Goal: Task Accomplishment & Management: Manage account settings

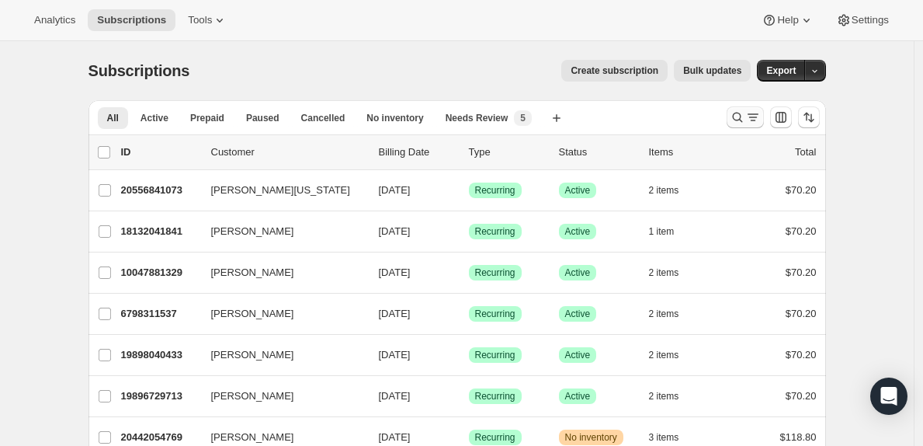
click at [757, 116] on icon "Search and filter results" at bounding box center [753, 117] width 16 height 16
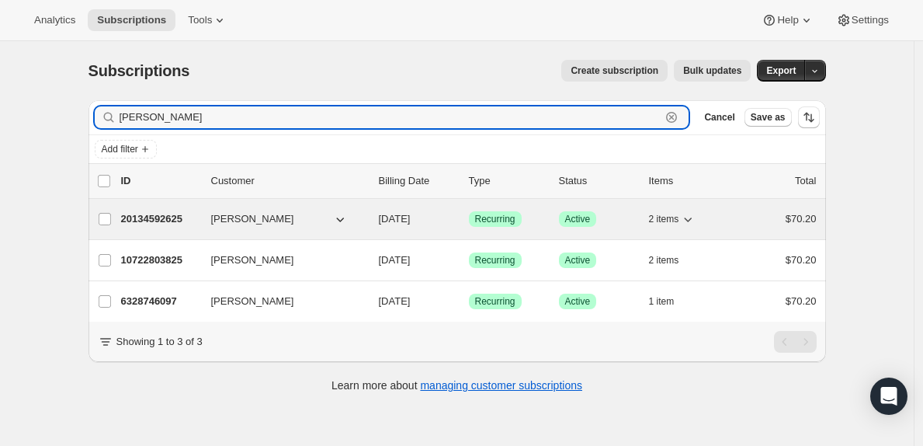
type input "[PERSON_NAME]"
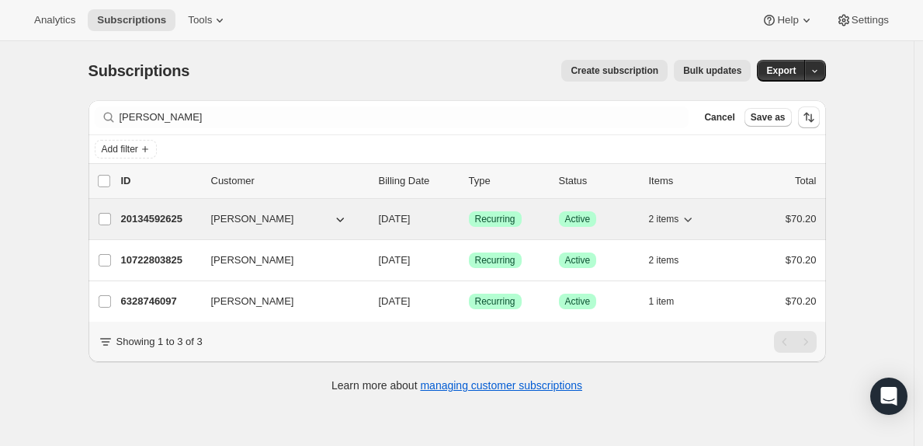
click at [144, 220] on p "20134592625" at bounding box center [160, 219] width 78 height 16
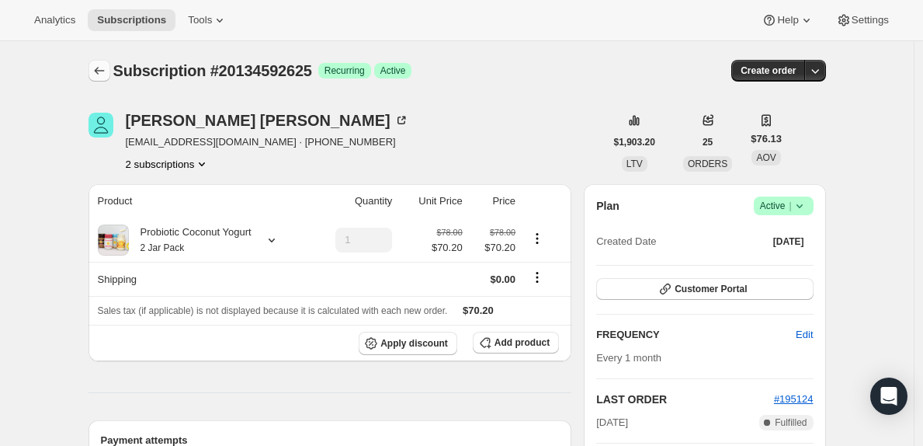
click at [95, 68] on button "Subscriptions" at bounding box center [99, 71] width 22 height 22
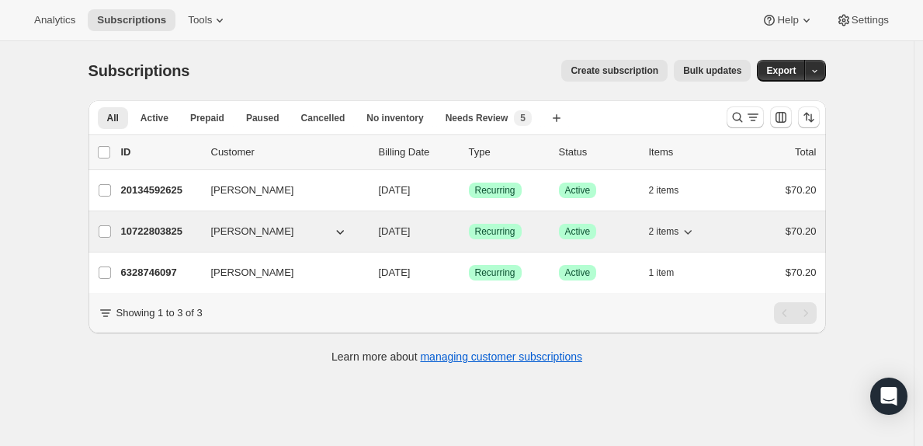
click at [154, 227] on p "10722803825" at bounding box center [160, 232] width 78 height 16
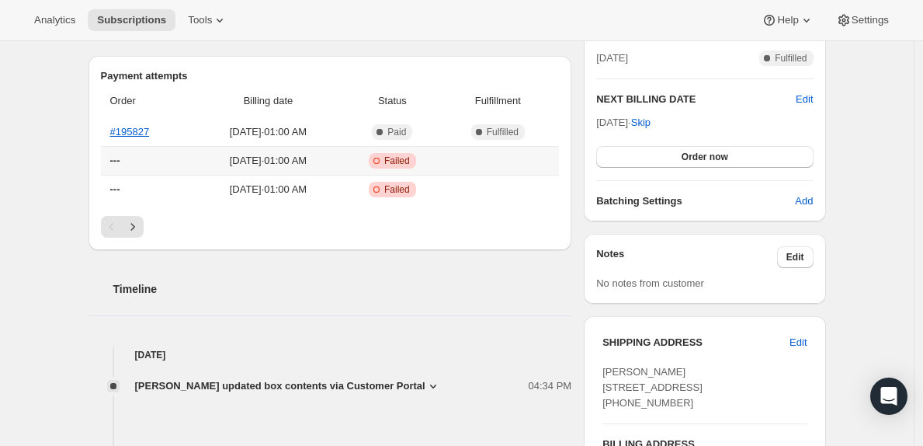
scroll to position [525, 0]
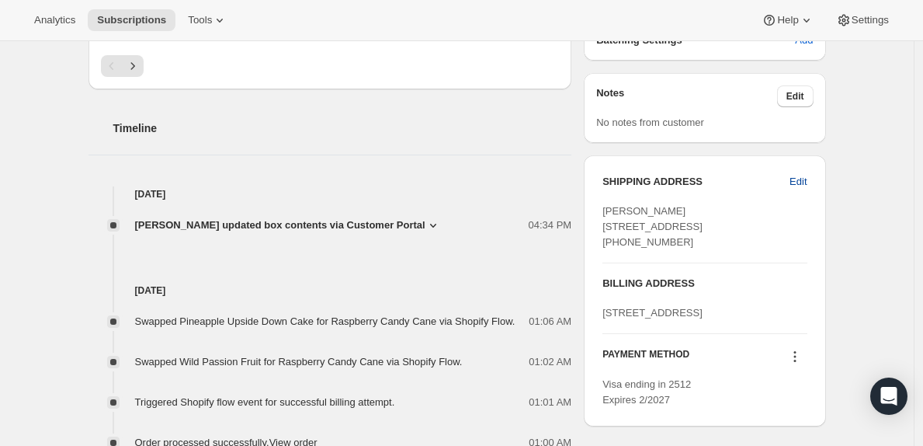
click at [806, 180] on span "Edit" at bounding box center [797, 182] width 17 height 16
select select "CO"
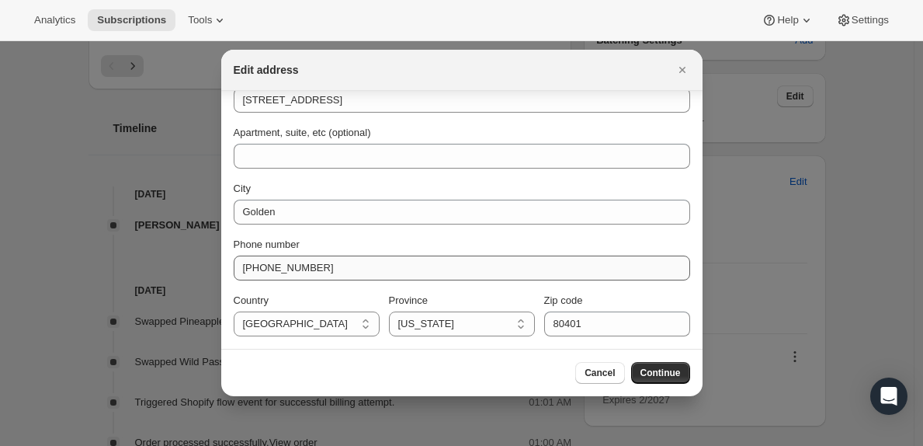
scroll to position [146, 0]
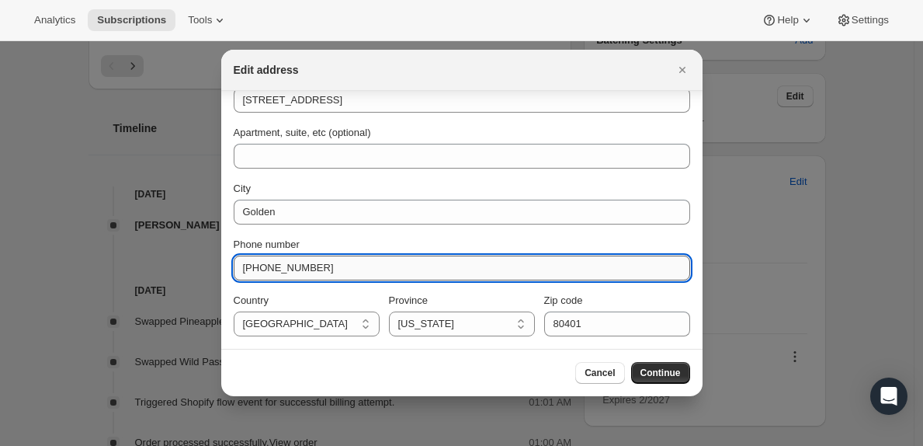
click at [311, 263] on input "[PHONE_NUMBER]" at bounding box center [462, 267] width 456 height 25
click at [664, 375] on span "Continue" at bounding box center [660, 372] width 40 height 12
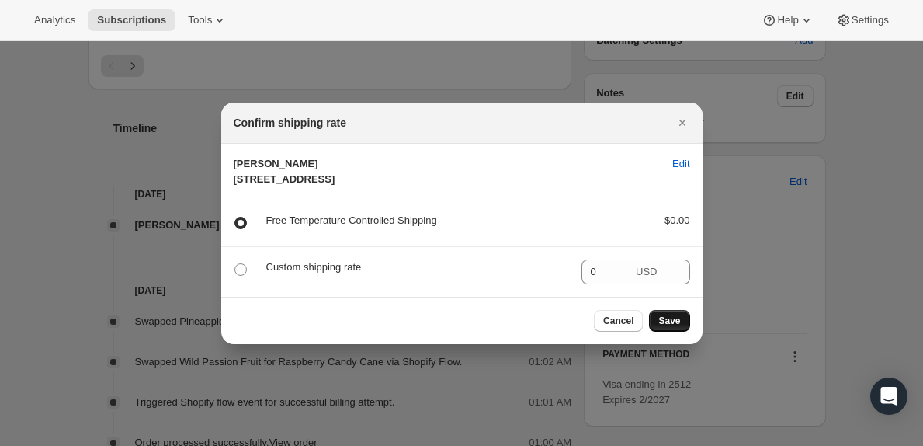
scroll to position [0, 0]
click at [661, 327] on span "Save" at bounding box center [669, 320] width 22 height 12
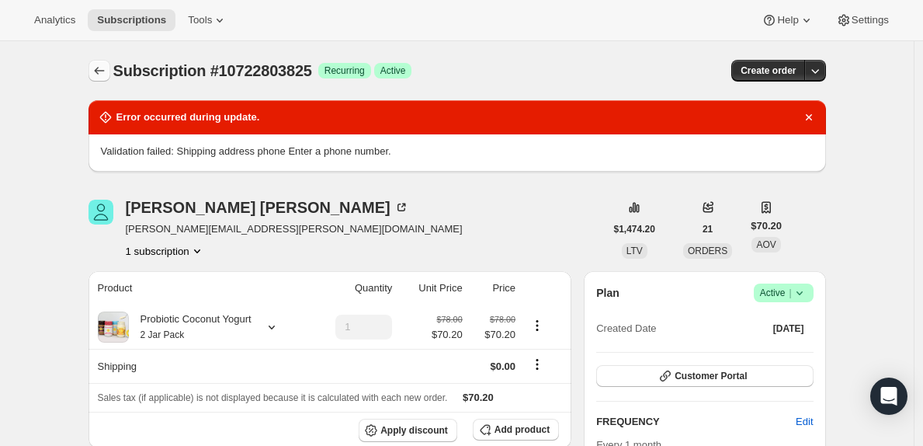
click at [102, 77] on icon "Subscriptions" at bounding box center [100, 71] width 16 height 16
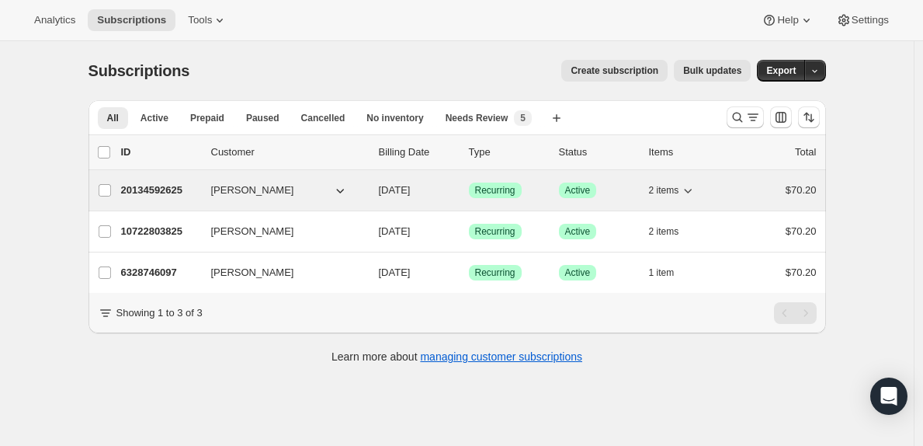
click at [150, 187] on p "20134592625" at bounding box center [160, 190] width 78 height 16
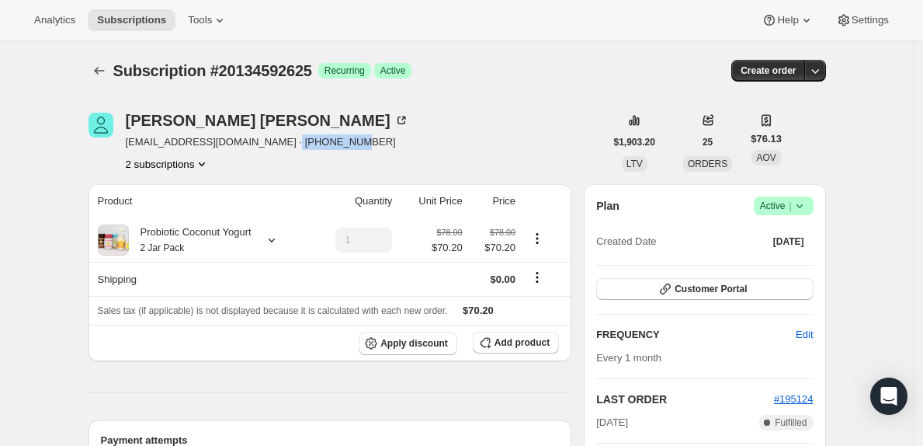
drag, startPoint x: 343, startPoint y: 144, endPoint x: 279, endPoint y: 146, distance: 63.7
click at [279, 146] on span "[EMAIL_ADDRESS][DOMAIN_NAME] · [PHONE_NUMBER]" at bounding box center [267, 142] width 283 height 16
copy span "19134856118"
click at [104, 64] on icon "Subscriptions" at bounding box center [100, 71] width 16 height 16
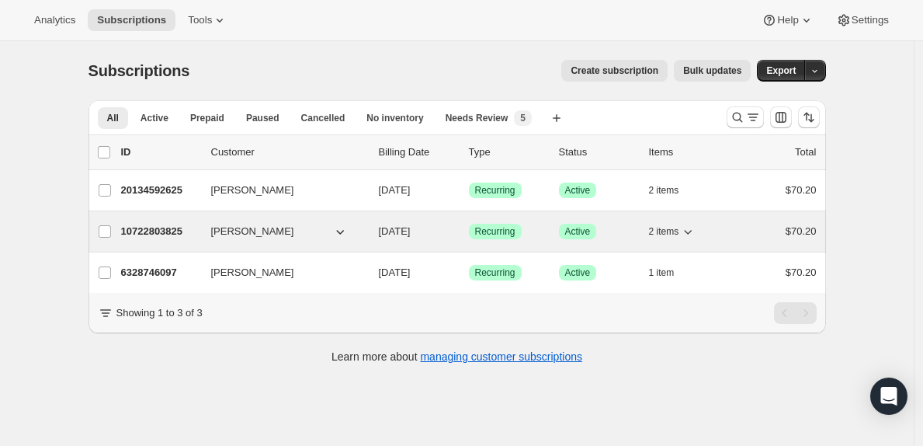
click at [168, 238] on p "10722803825" at bounding box center [160, 232] width 78 height 16
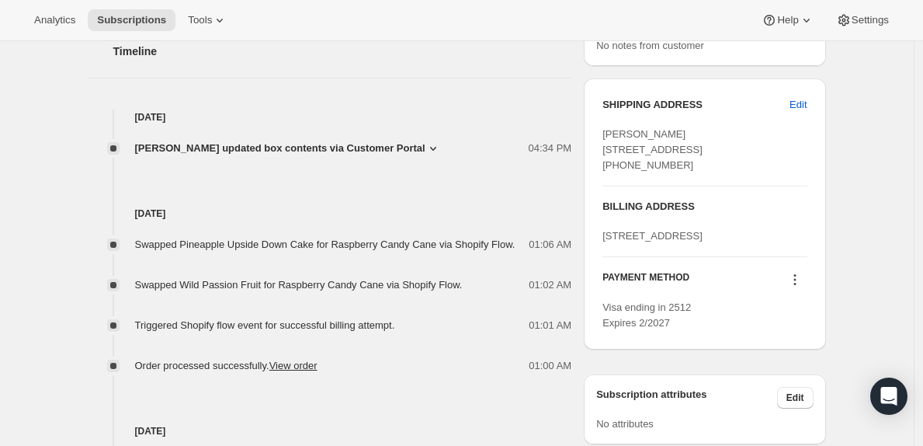
scroll to position [581, 0]
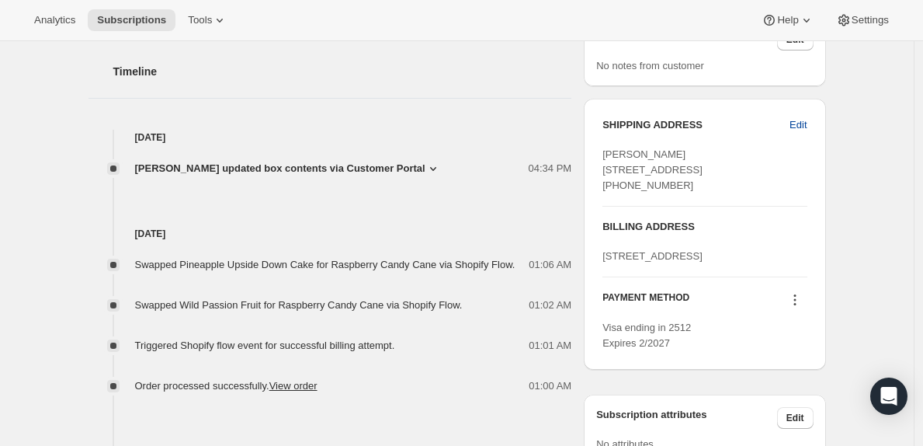
click at [799, 121] on span "Edit" at bounding box center [797, 125] width 17 height 16
select select "CO"
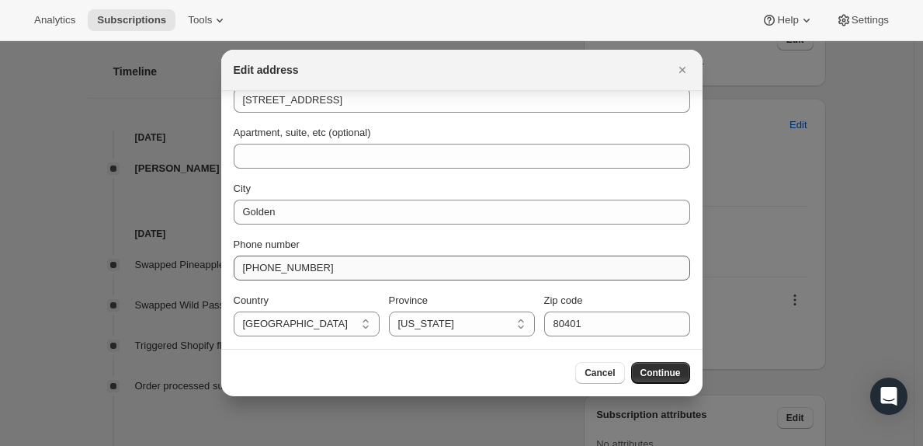
scroll to position [146, 0]
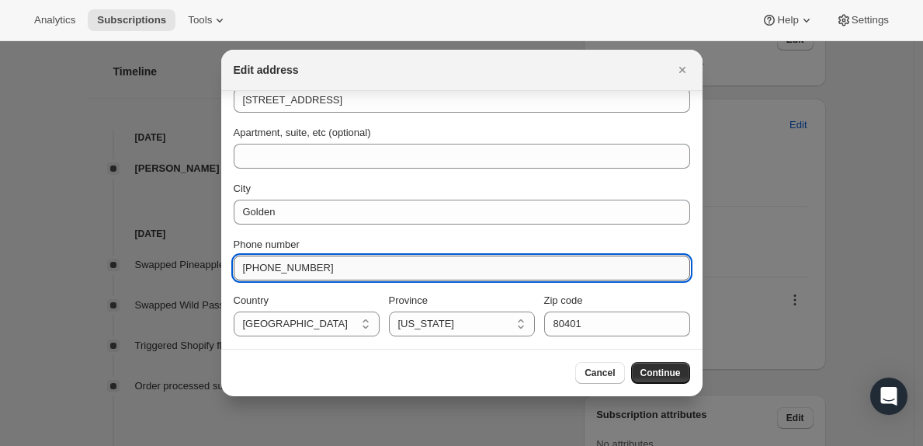
click at [355, 272] on input "[PHONE_NUMBER]" at bounding box center [462, 267] width 456 height 25
paste input "19134856118"
type input "19134856118"
click at [656, 363] on button "Continue" at bounding box center [660, 373] width 59 height 22
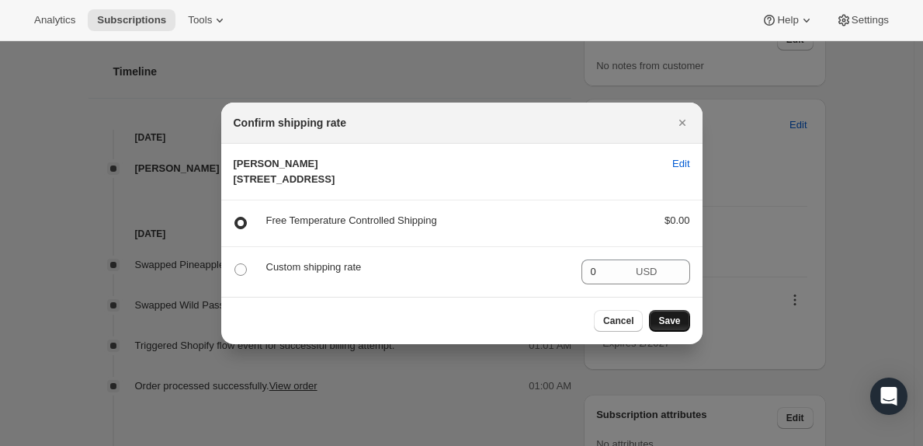
scroll to position [0, 0]
click at [670, 327] on span "Save" at bounding box center [669, 320] width 22 height 12
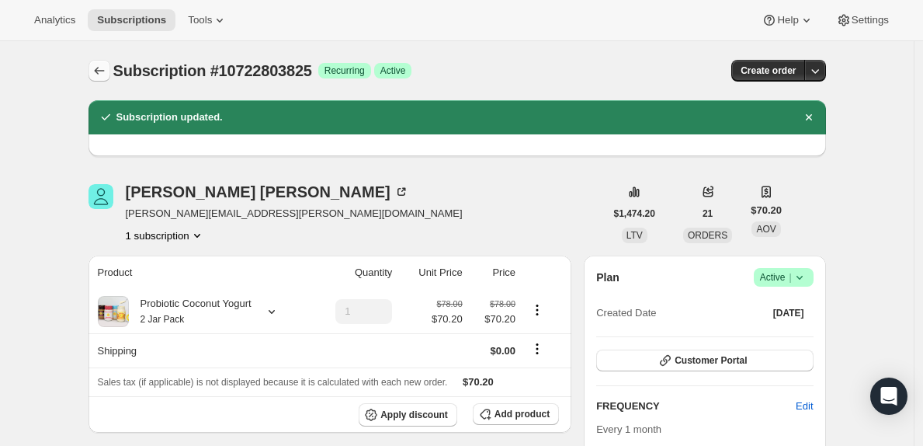
click at [95, 68] on icon "Subscriptions" at bounding box center [100, 71] width 16 height 16
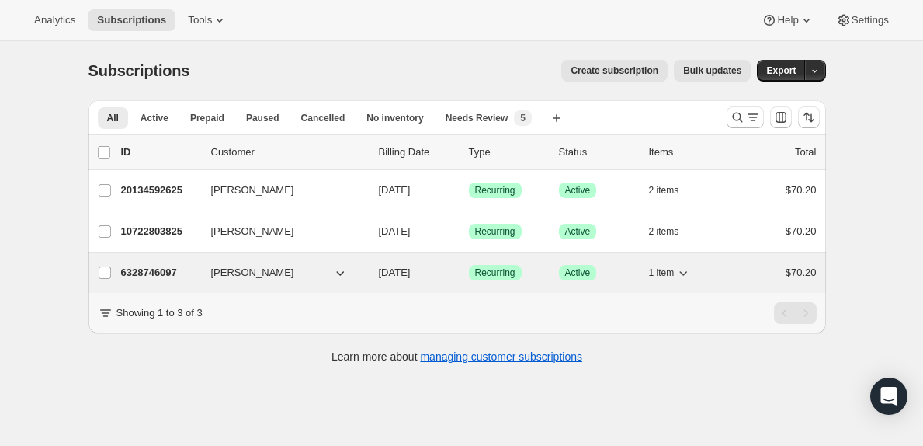
click at [161, 271] on p "6328746097" at bounding box center [160, 273] width 78 height 16
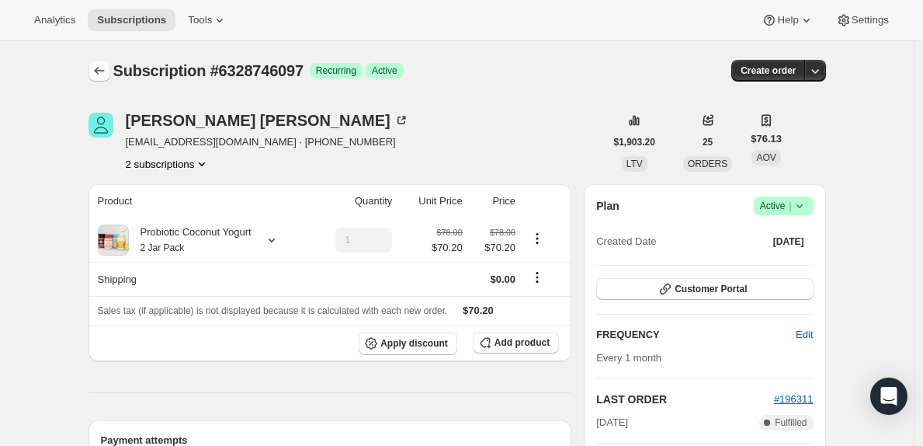
click at [102, 69] on icon "Subscriptions" at bounding box center [100, 71] width 16 height 16
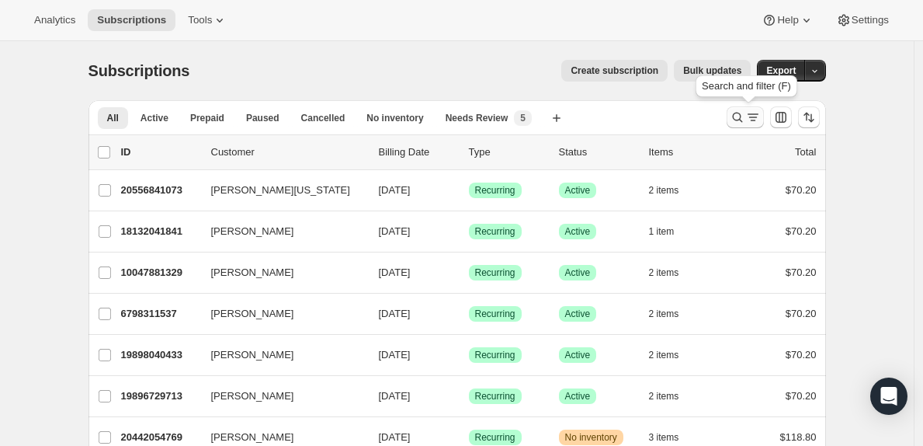
click at [742, 118] on icon "Search and filter results" at bounding box center [737, 118] width 10 height 10
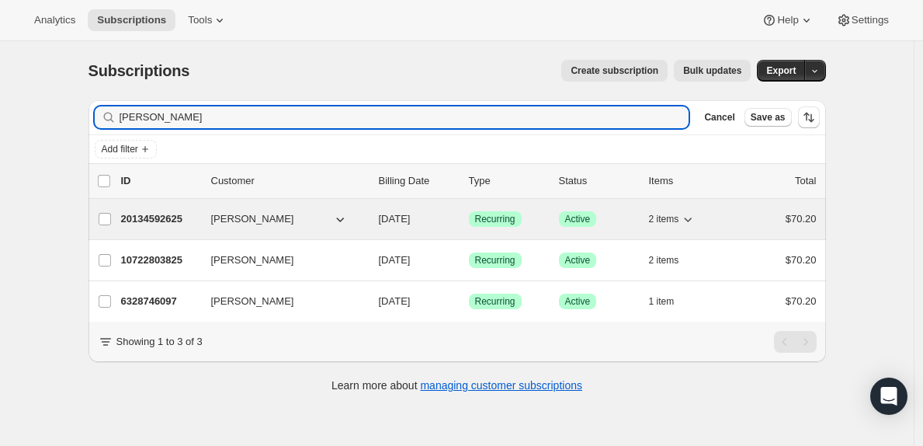
type input "heather Ryan"
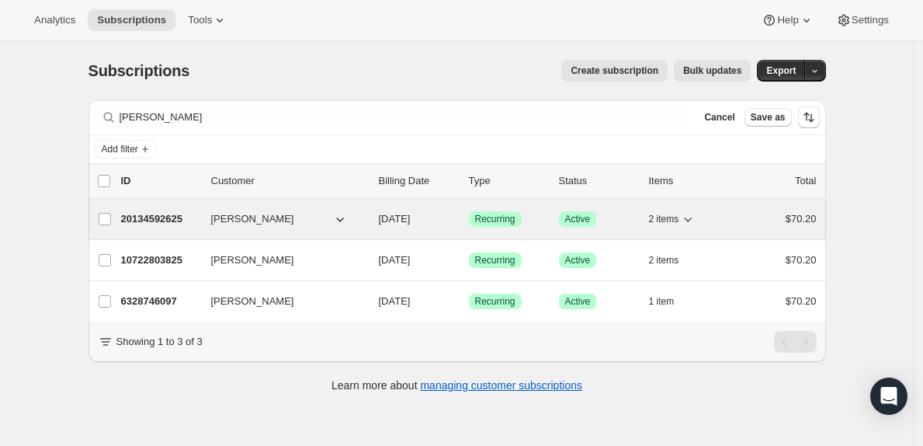
drag, startPoint x: 164, startPoint y: 219, endPoint x: 145, endPoint y: 213, distance: 19.4
click at [145, 213] on p "20134592625" at bounding box center [160, 219] width 78 height 16
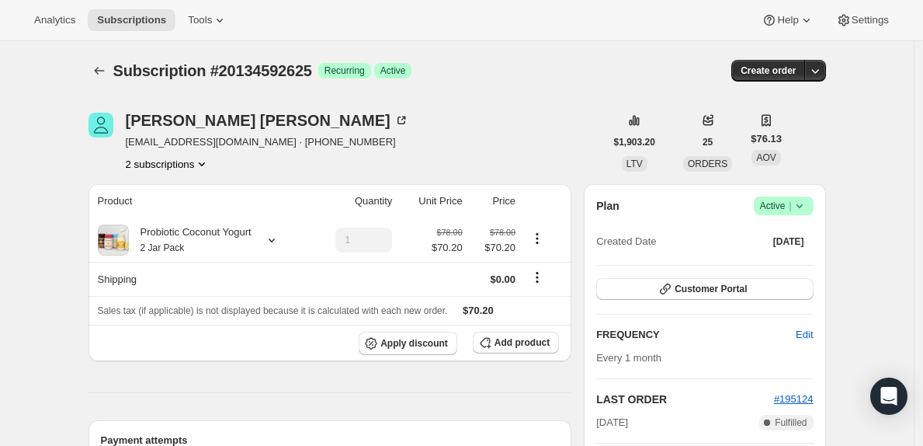
click at [302, 140] on span "[EMAIL_ADDRESS][DOMAIN_NAME] · [PHONE_NUMBER]" at bounding box center [267, 142] width 283 height 16
copy span "19134856118"
